Goal: Navigation & Orientation: Find specific page/section

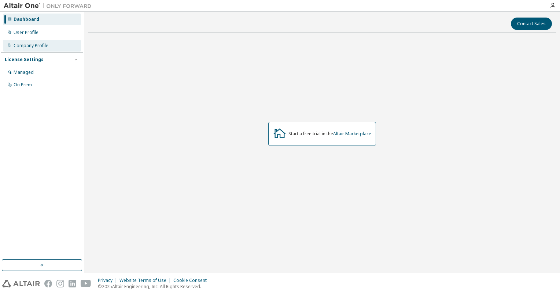
click at [38, 46] on div "Company Profile" at bounding box center [31, 46] width 35 height 6
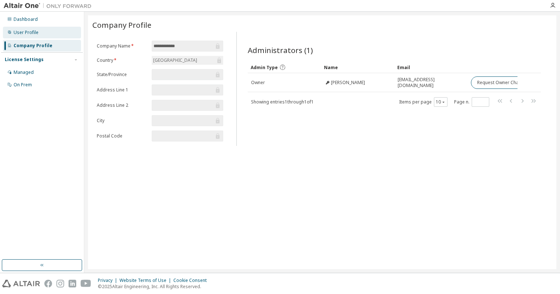
click at [32, 30] on div "User Profile" at bounding box center [26, 33] width 25 height 6
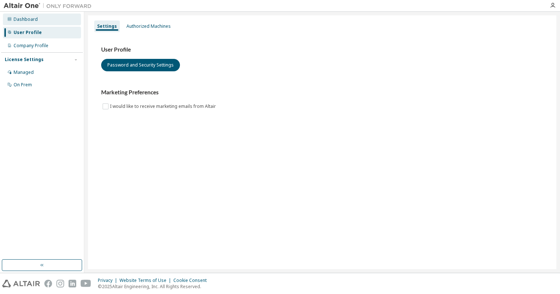
click at [41, 16] on div "Dashboard" at bounding box center [42, 20] width 78 height 12
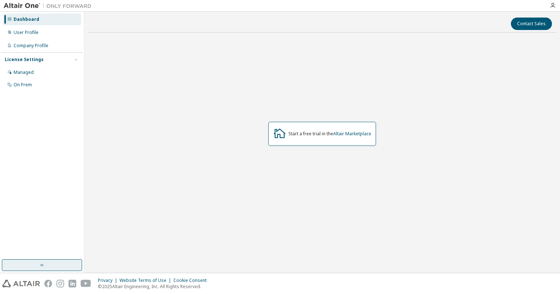
click at [45, 266] on button "button" at bounding box center [42, 266] width 80 height 12
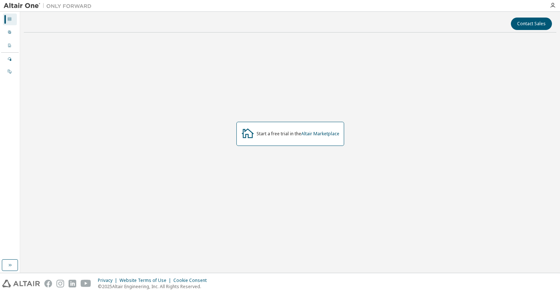
click at [31, 3] on img at bounding box center [50, 5] width 92 height 7
click at [553, 4] on icon "button" at bounding box center [552, 6] width 6 height 6
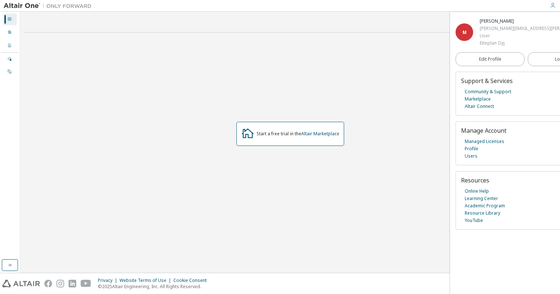
click at [469, 29] on div "M" at bounding box center [464, 32] width 18 height 18
